Goal: Task Accomplishment & Management: Manage account settings

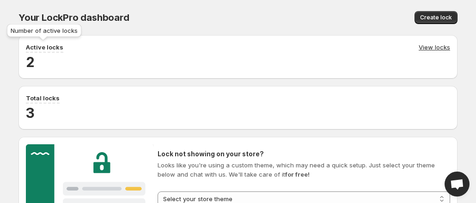
click at [47, 45] on p "Active locks" at bounding box center [44, 47] width 37 height 9
click at [419, 48] on link "View locks" at bounding box center [434, 48] width 31 height 10
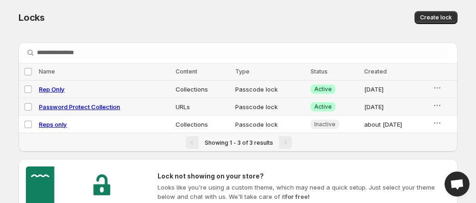
click at [47, 87] on span "Rep Only" at bounding box center [52, 88] width 26 height 7
select select "**********"
select select "******"
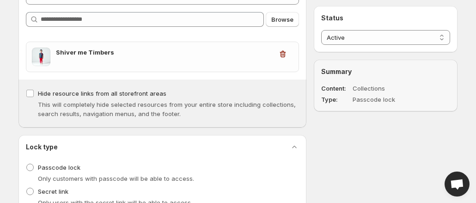
scroll to position [139, 0]
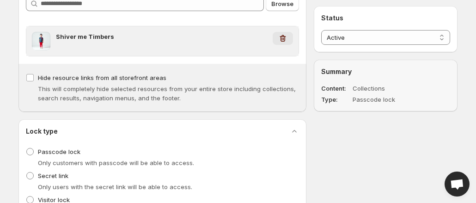
click at [285, 38] on icon "button" at bounding box center [283, 38] width 6 height 7
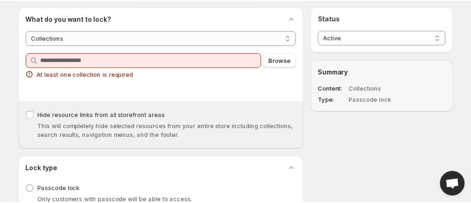
scroll to position [0, 0]
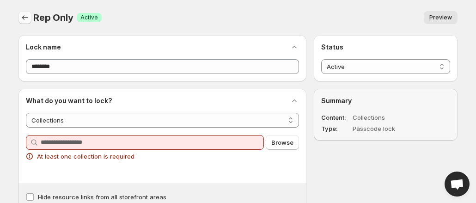
click at [26, 17] on icon "Back" at bounding box center [24, 17] width 9 height 9
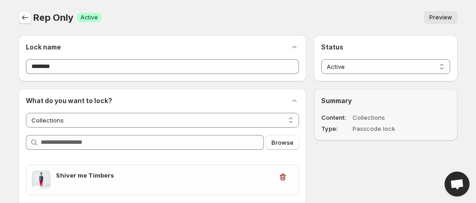
click at [24, 15] on icon "Back" at bounding box center [24, 17] width 9 height 9
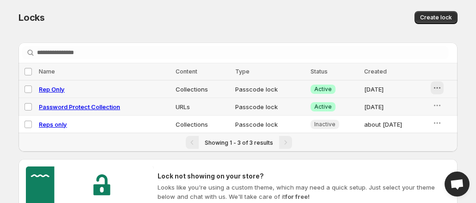
click at [436, 85] on icon "button" at bounding box center [437, 87] width 9 height 9
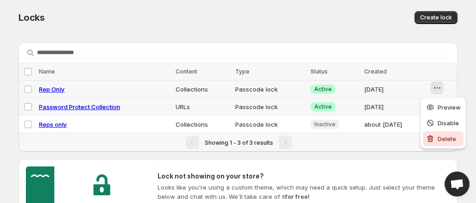
click at [448, 140] on span "Delete" at bounding box center [447, 138] width 18 height 7
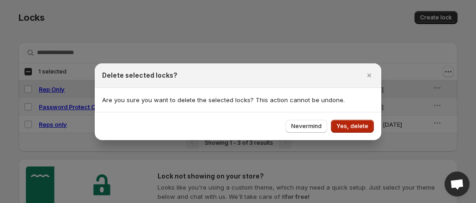
click at [351, 127] on span "Yes, delete" at bounding box center [352, 125] width 32 height 7
